Goal: Participate in discussion: Engage in conversation with other users on a specific topic

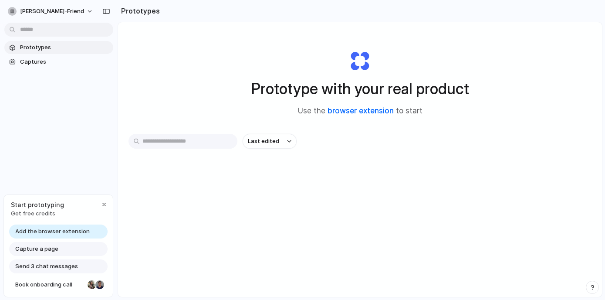
click at [361, 112] on link "browser extension" at bounding box center [361, 110] width 66 height 9
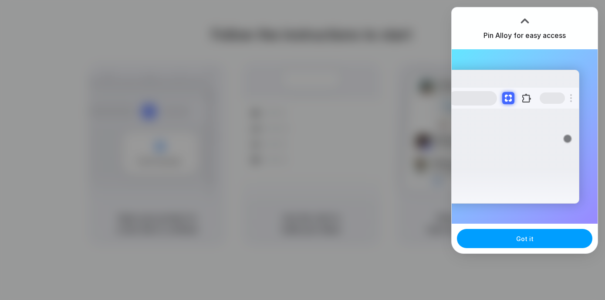
click at [528, 236] on span "Got it" at bounding box center [524, 238] width 17 height 9
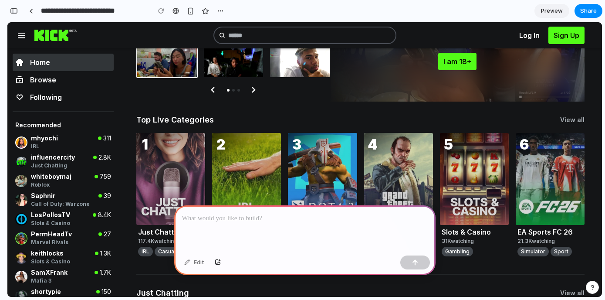
scroll to position [102, 0]
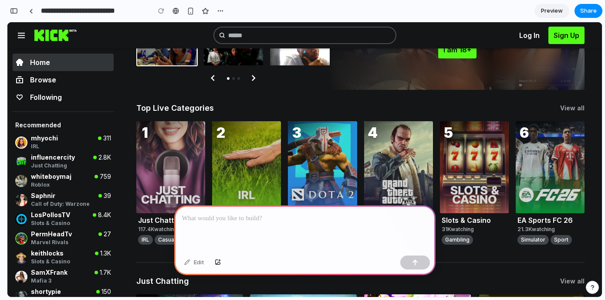
click at [325, 152] on link "3" at bounding box center [322, 167] width 69 height 92
click at [261, 149] on link "2" at bounding box center [246, 167] width 69 height 92
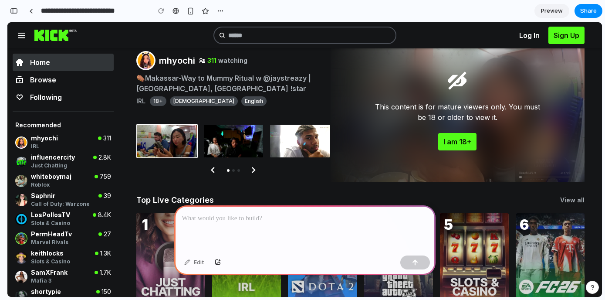
scroll to position [0, 0]
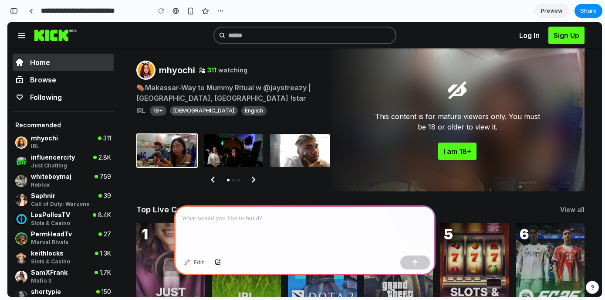
click at [250, 224] on div at bounding box center [304, 228] width 261 height 47
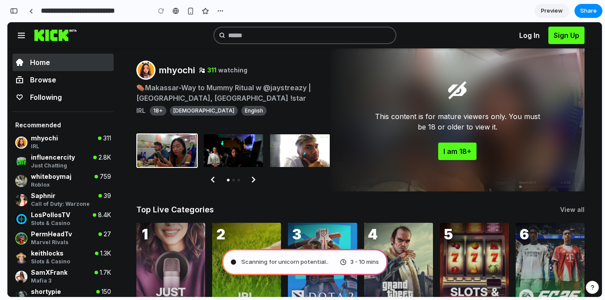
click at [453, 152] on button "I am 18+" at bounding box center [457, 150] width 38 height 17
click at [69, 174] on span "whiteboymaj" at bounding box center [62, 176] width 62 height 7
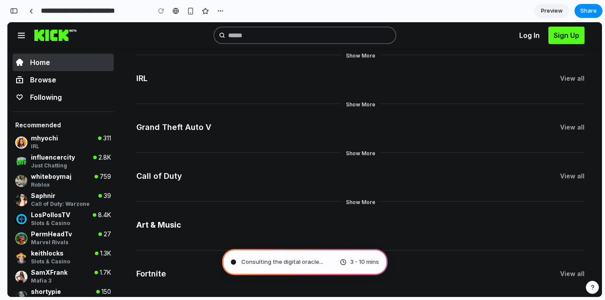
scroll to position [796, 0]
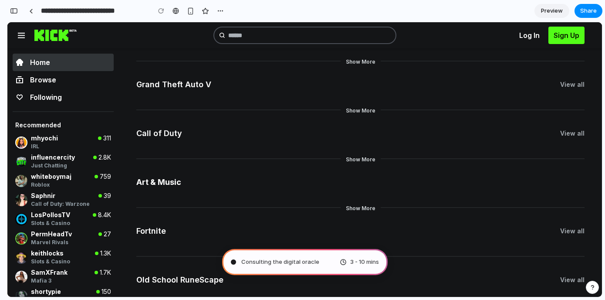
click at [360, 110] on button "Show More" at bounding box center [361, 110] width 30 height 7
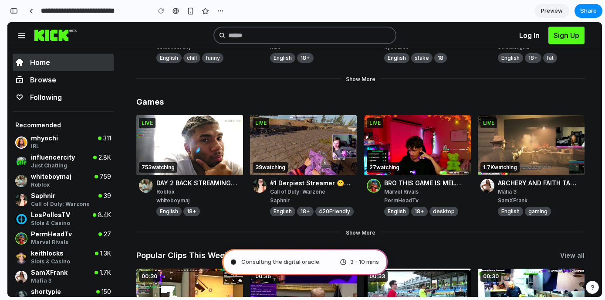
scroll to position [0, 0]
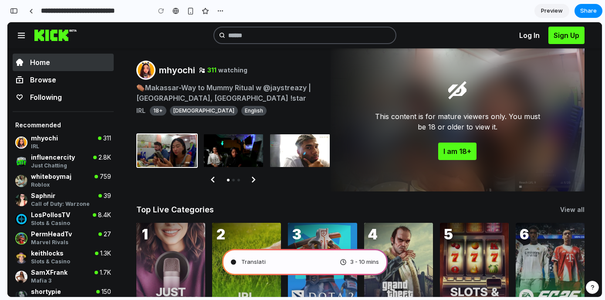
click at [252, 180] on icon "Go to next page" at bounding box center [254, 179] width 4 height 6
type input "**********"
click at [138, 31] on nav "Log In Sign Up" at bounding box center [304, 35] width 595 height 26
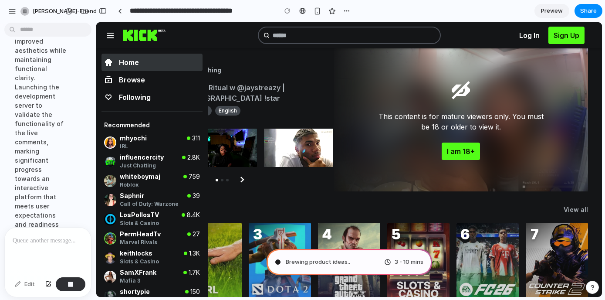
scroll to position [309, 0]
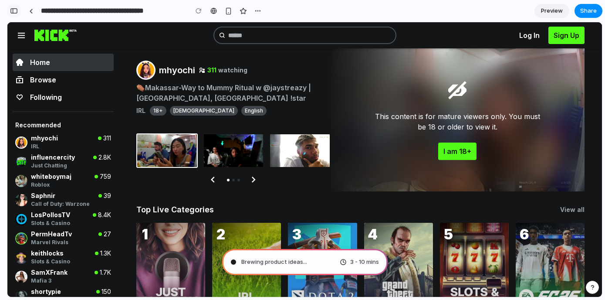
click at [19, 11] on button "button" at bounding box center [14, 11] width 14 height 14
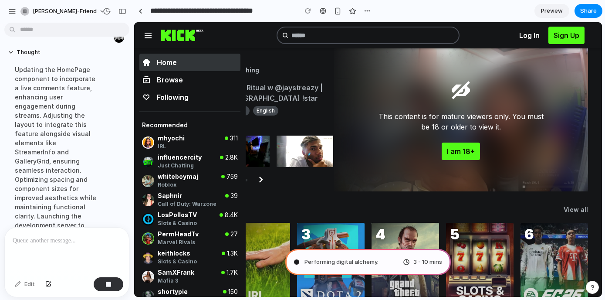
scroll to position [62, 0]
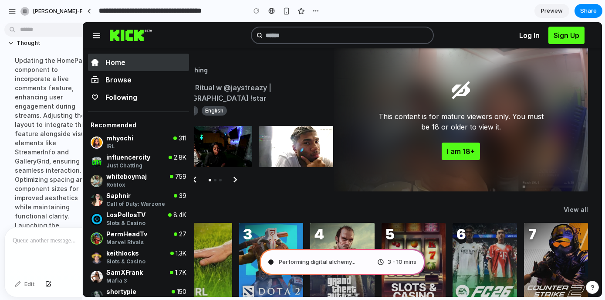
drag, startPoint x: 194, startPoint y: 132, endPoint x: 82, endPoint y: 134, distance: 111.6
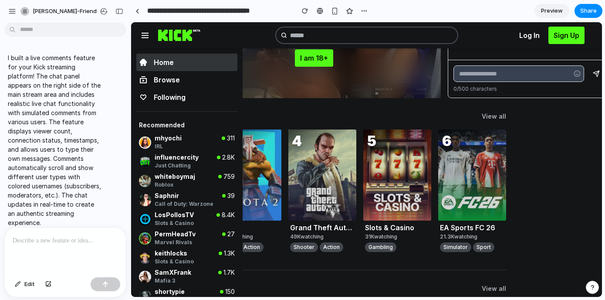
scroll to position [98, 82]
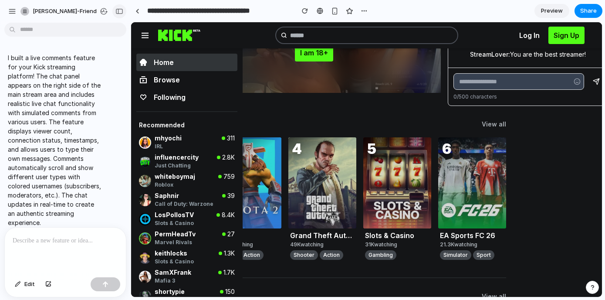
click at [117, 8] on div "button" at bounding box center [119, 11] width 8 height 6
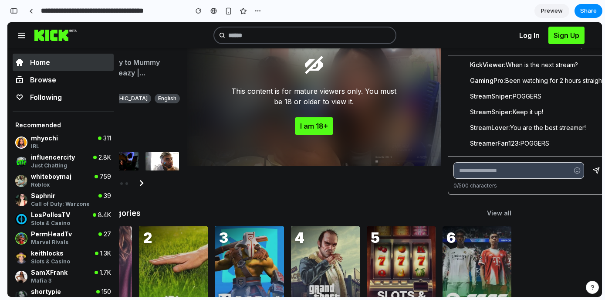
scroll to position [4, 73]
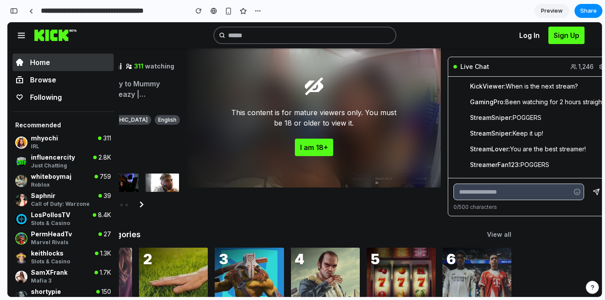
click at [508, 187] on input "text" at bounding box center [519, 191] width 131 height 17
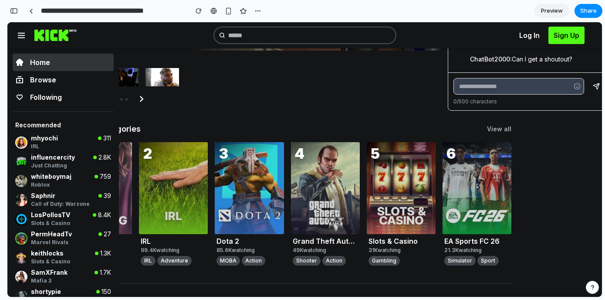
scroll to position [161, 73]
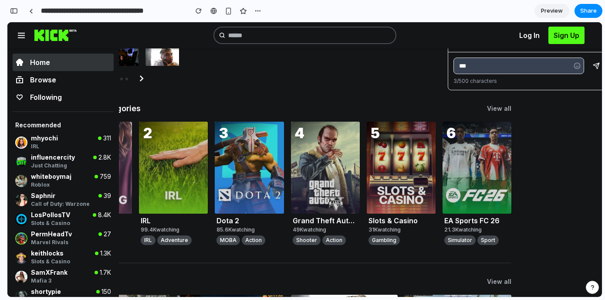
type input "***"
click at [588, 58] on button "submit" at bounding box center [596, 66] width 17 height 17
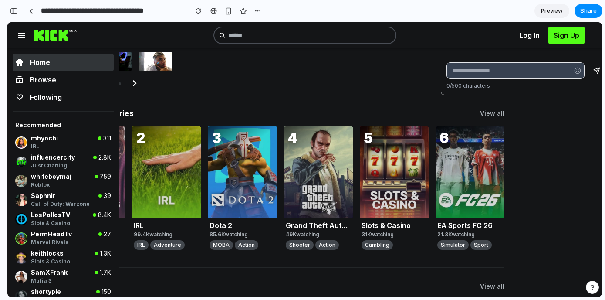
scroll to position [271, 80]
